Goal: Information Seeking & Learning: Learn about a topic

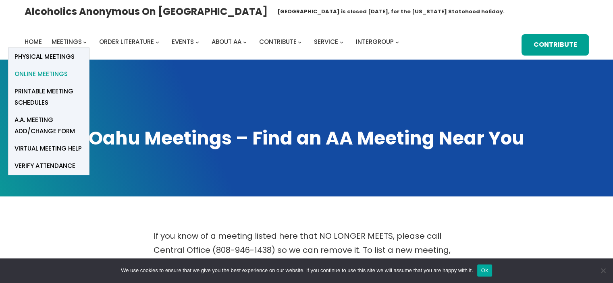
click at [56, 75] on span "Online Meetings" at bounding box center [41, 74] width 53 height 11
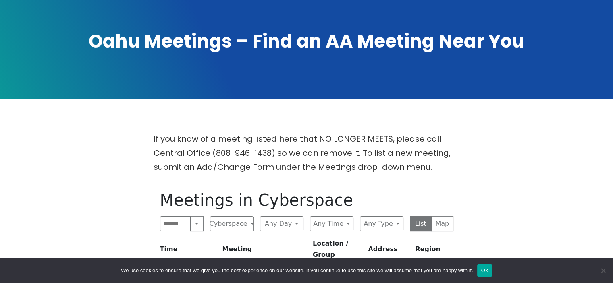
scroll to position [134, 0]
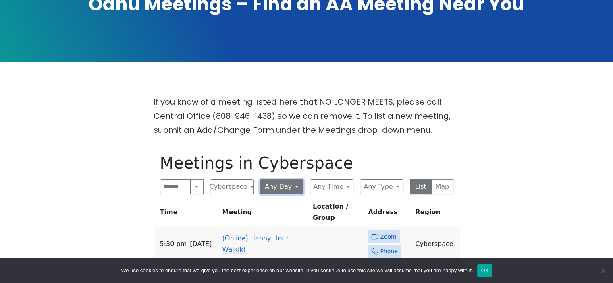
click at [291, 188] on button "Any Day" at bounding box center [282, 186] width 44 height 15
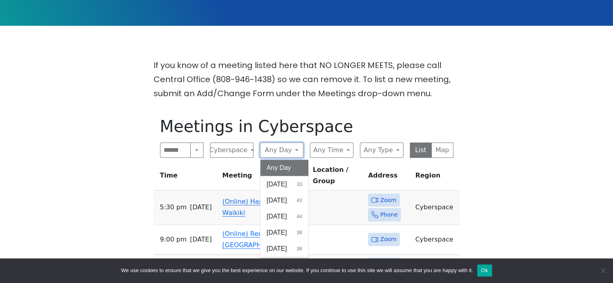
scroll to position [268, 0]
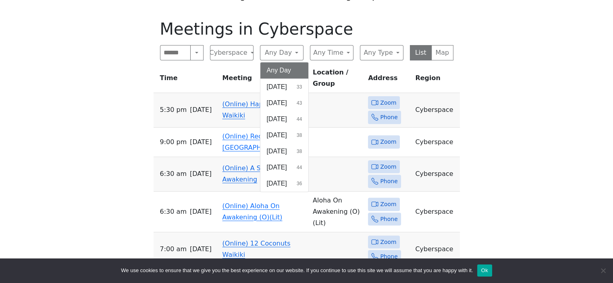
click at [287, 151] on span "[DATE]" at bounding box center [277, 152] width 20 height 10
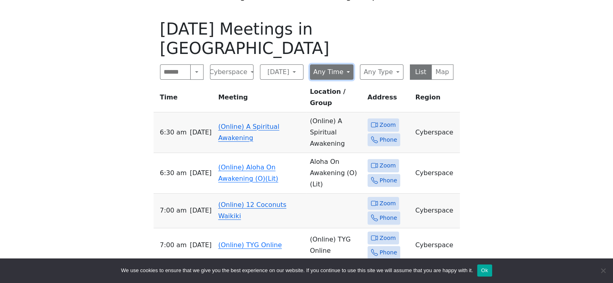
click at [341, 64] on button "Any Time" at bounding box center [332, 71] width 44 height 15
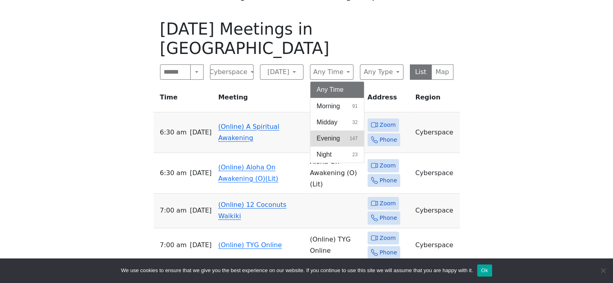
click at [336, 134] on span "Evening" at bounding box center [328, 139] width 23 height 10
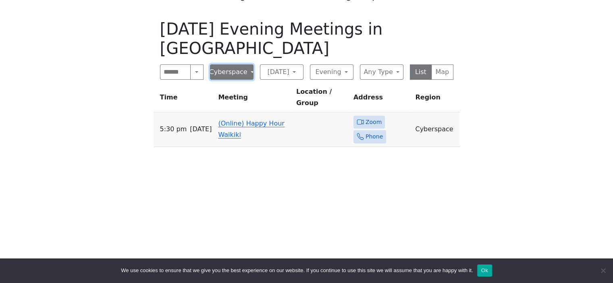
click at [240, 64] on button "Cyberspace" at bounding box center [232, 71] width 44 height 15
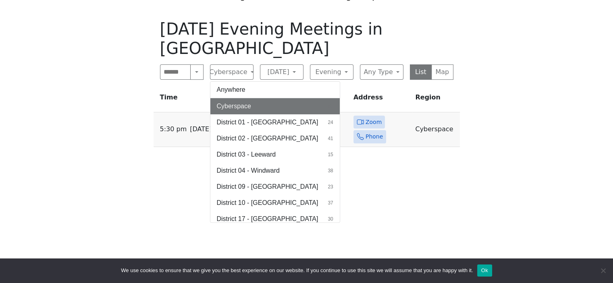
click at [501, 151] on div "If you know of a meeting listed here that NO LONGER MEETS, please call Central …" at bounding box center [307, 133] width 552 height 345
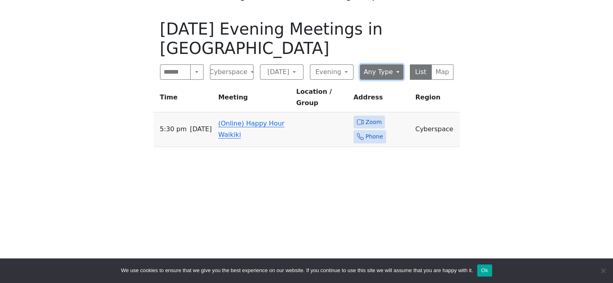
click at [377, 64] on button "Any Type" at bounding box center [382, 71] width 44 height 15
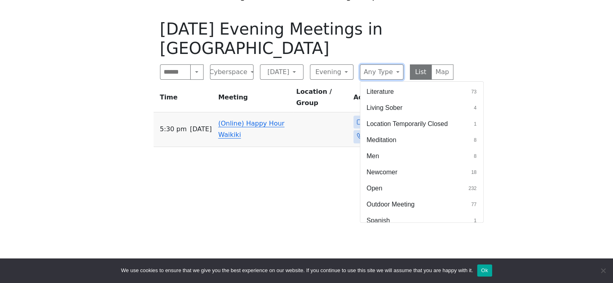
scroll to position [376, 0]
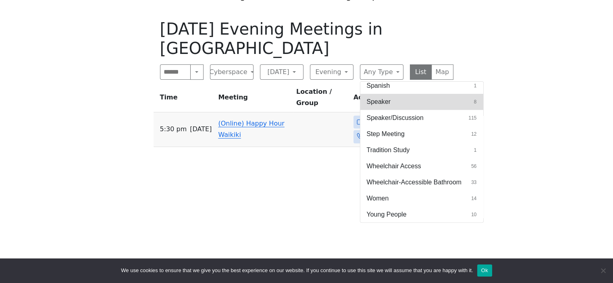
click at [431, 94] on button "Speaker 8" at bounding box center [421, 102] width 123 height 16
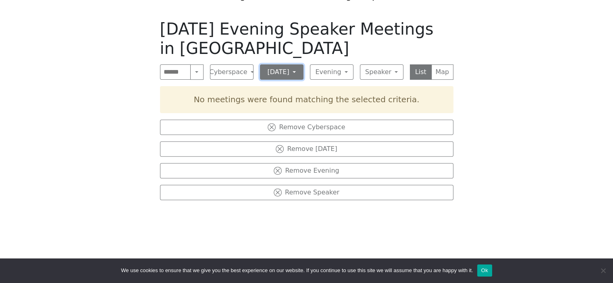
click at [290, 72] on button "[DATE]" at bounding box center [282, 71] width 44 height 15
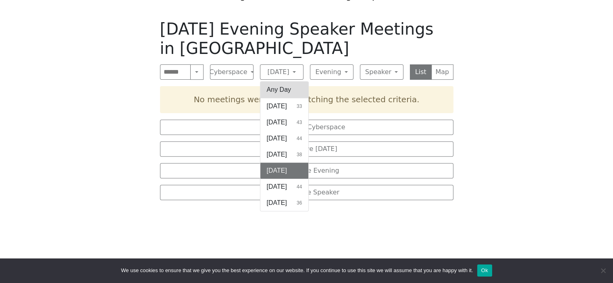
click at [289, 91] on button "Any Day" at bounding box center [284, 90] width 48 height 16
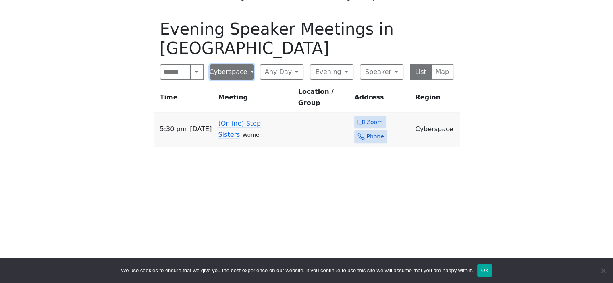
click at [245, 64] on button "Cyberspace" at bounding box center [232, 71] width 44 height 15
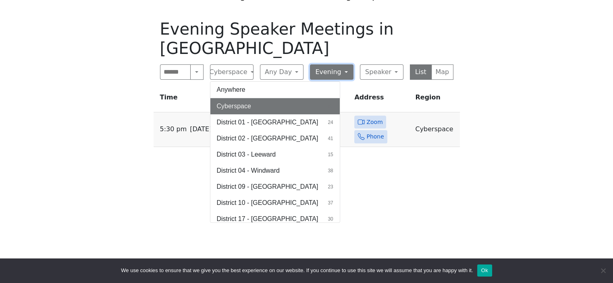
click at [342, 64] on button "Evening" at bounding box center [332, 71] width 44 height 15
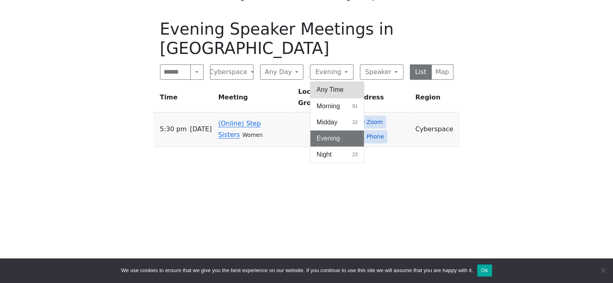
click at [342, 82] on button "Any Time" at bounding box center [337, 90] width 54 height 16
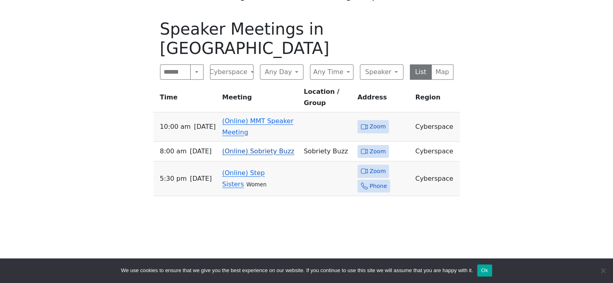
click at [243, 148] on link "(Online) Sobriety Buzz" at bounding box center [258, 152] width 72 height 8
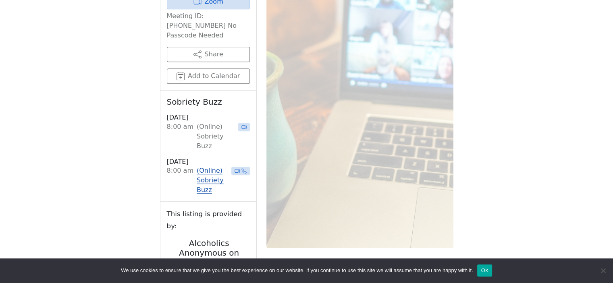
scroll to position [684, 0]
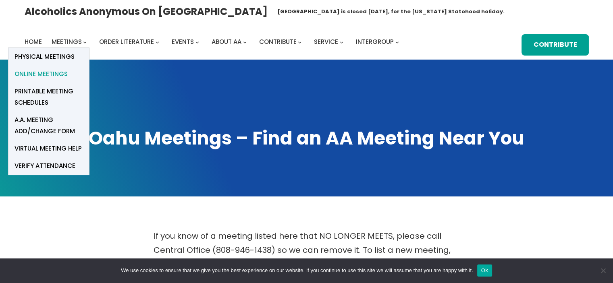
click at [50, 75] on span "Online Meetings" at bounding box center [41, 74] width 53 height 11
click at [47, 73] on span "Online Meetings" at bounding box center [41, 74] width 53 height 11
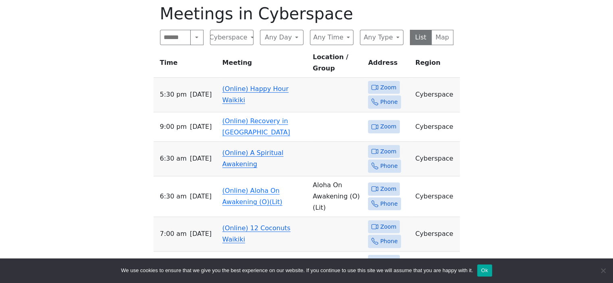
scroll to position [202, 0]
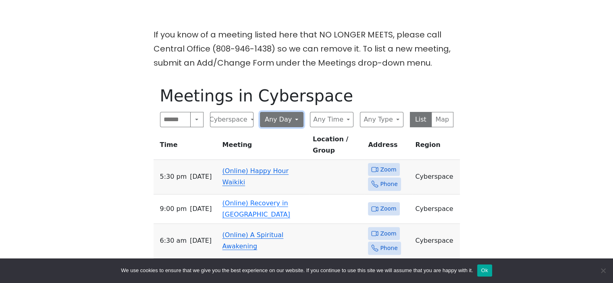
click at [284, 127] on button "Any Day" at bounding box center [282, 119] width 44 height 15
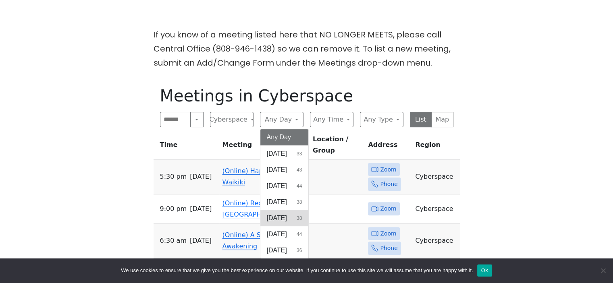
click at [279, 219] on span "[DATE]" at bounding box center [277, 219] width 20 height 10
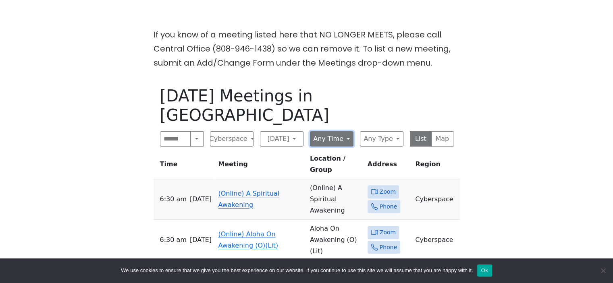
click at [328, 131] on button "Any Time" at bounding box center [332, 138] width 44 height 15
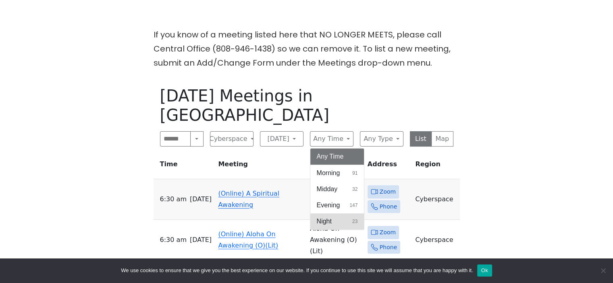
click at [324, 217] on span "Night" at bounding box center [324, 222] width 15 height 10
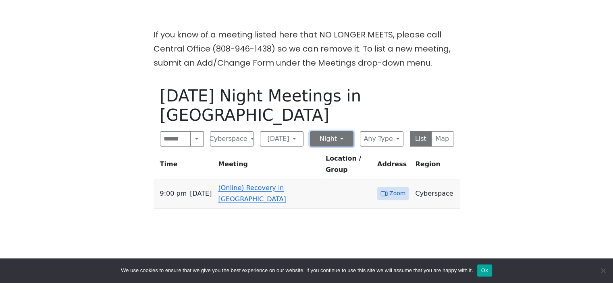
click at [318, 131] on button "Night" at bounding box center [332, 138] width 44 height 15
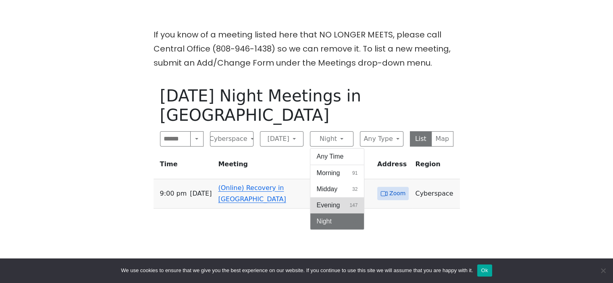
click at [317, 201] on span "Evening" at bounding box center [328, 206] width 23 height 10
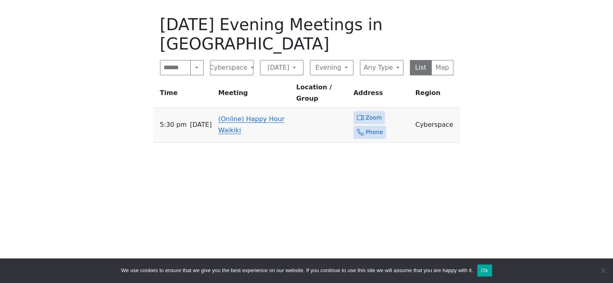
scroll to position [268, 0]
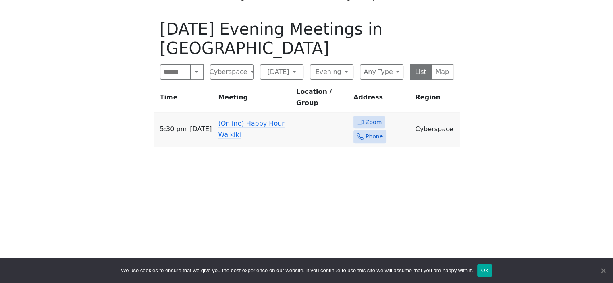
click at [600, 269] on span "Cookie Notice" at bounding box center [603, 271] width 8 height 8
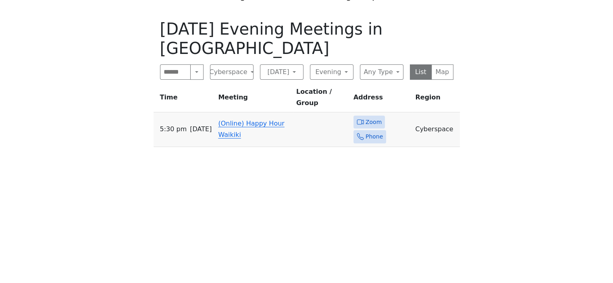
click at [245, 120] on link "(Online) Happy Hour Waikiki" at bounding box center [251, 129] width 66 height 19
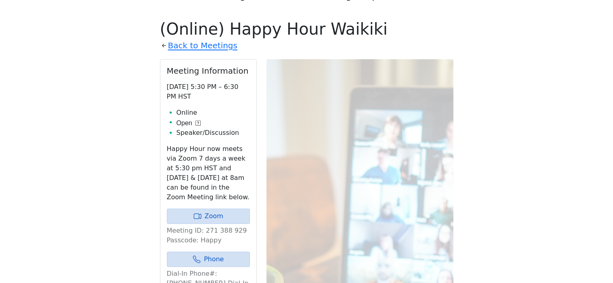
scroll to position [281, 0]
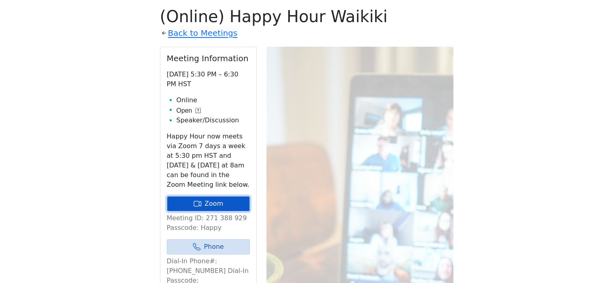
click at [203, 201] on link "Zoom" at bounding box center [208, 203] width 83 height 15
